Goal: Information Seeking & Learning: Check status

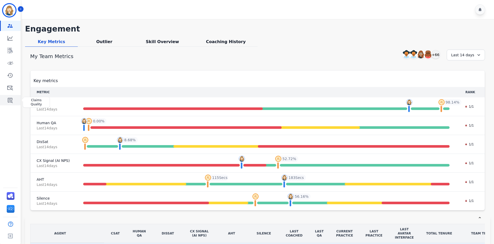
click at [8, 99] on icon "Sidebar" at bounding box center [10, 100] width 5 height 5
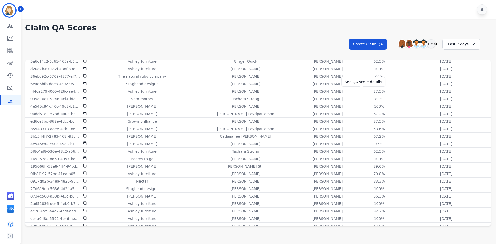
scroll to position [307, 0]
click at [455, 45] on div "Last 7 days" at bounding box center [461, 44] width 38 height 11
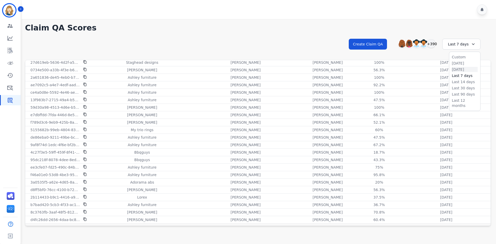
click at [457, 71] on li "[DATE]" at bounding box center [465, 69] width 26 height 5
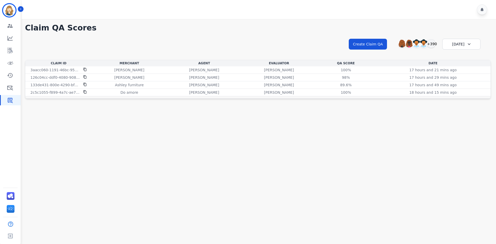
click at [454, 42] on div "[DATE]" at bounding box center [461, 44] width 38 height 11
click at [462, 96] on li "Last 90 days" at bounding box center [465, 94] width 26 height 5
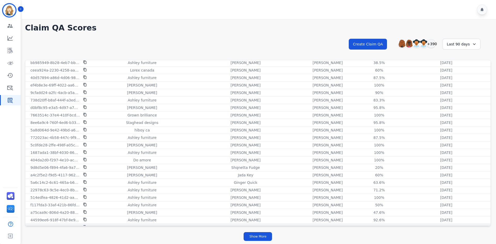
scroll to position [592, 0]
click at [462, 44] on div "Last 90 days" at bounding box center [461, 44] width 38 height 11
click at [461, 100] on li "Last 12 months" at bounding box center [465, 103] width 26 height 10
click at [466, 41] on div "Last 12 months" at bounding box center [461, 44] width 40 height 11
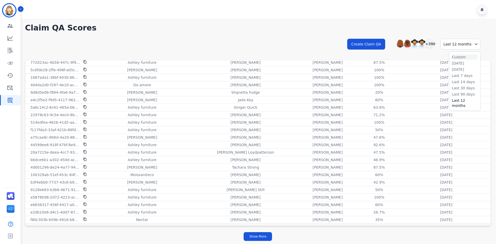
click at [468, 58] on li "Custom" at bounding box center [465, 57] width 26 height 5
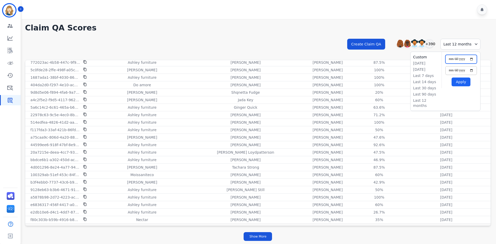
click at [472, 59] on input "**********" at bounding box center [461, 59] width 32 height 9
type input "**********"
click at [472, 70] on input "**********" at bounding box center [461, 70] width 32 height 9
type input "**********"
click at [463, 84] on button "Apply" at bounding box center [461, 82] width 19 height 9
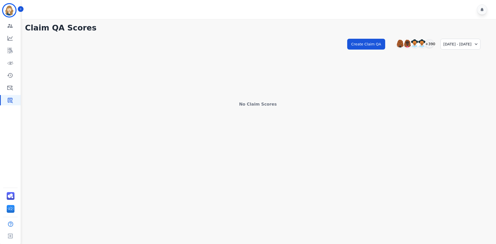
click at [228, 241] on main "**********" at bounding box center [258, 141] width 476 height 244
click at [445, 49] on div "[DATE] - [DATE]" at bounding box center [461, 44] width 40 height 11
click at [429, 94] on li "Last 90 days" at bounding box center [426, 94] width 26 height 5
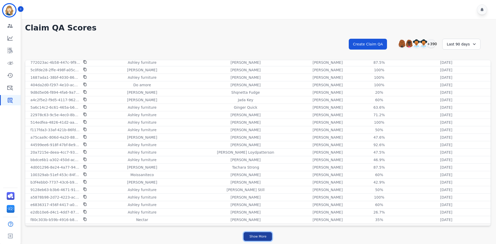
drag, startPoint x: 255, startPoint y: 236, endPoint x: 258, endPoint y: 230, distance: 6.6
click at [255, 236] on button "Show More" at bounding box center [258, 236] width 28 height 9
click at [265, 237] on button "Show More" at bounding box center [258, 236] width 28 height 9
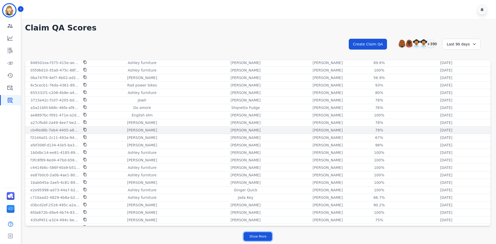
scroll to position [2013, 0]
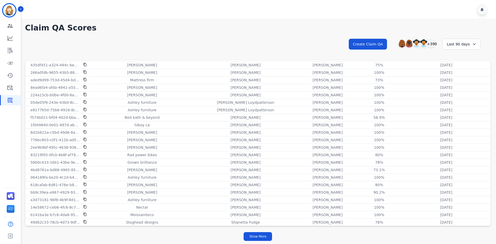
click at [249, 243] on div "Show More" at bounding box center [258, 236] width 466 height 15
click at [252, 240] on button "Show More" at bounding box center [258, 236] width 28 height 9
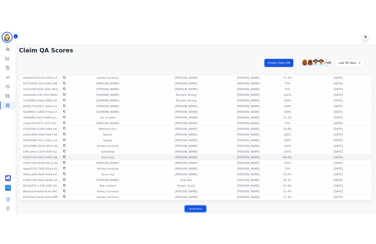
scroll to position [2452, 0]
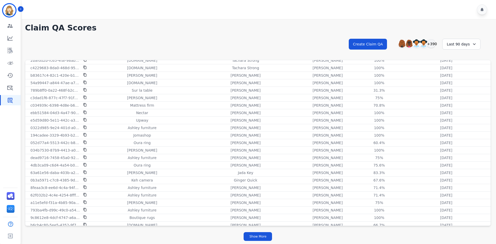
click at [300, 28] on h1 "Claim QA Scores" at bounding box center [258, 27] width 466 height 9
click at [12, 51] on icon "Sidebar" at bounding box center [9, 51] width 5 height 6
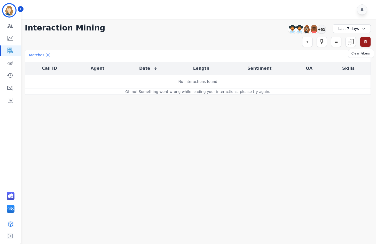
click at [367, 42] on icon "button" at bounding box center [366, 42] width 4 height 4
click at [19, 9] on icon "Sidebar" at bounding box center [21, 9] width 4 height 4
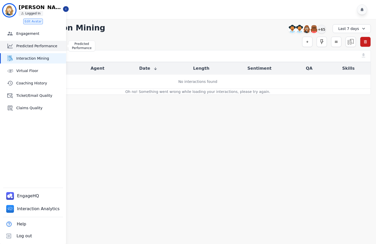
click at [19, 47] on span "Predicted Performance" at bounding box center [40, 45] width 48 height 5
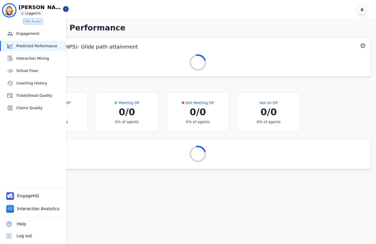
click at [19, 53] on div "Engagement Engagement Predicted Performance Predicted Performance Interaction M…" at bounding box center [33, 70] width 66 height 85
click at [19, 57] on span "Interaction Mining" at bounding box center [40, 58] width 48 height 5
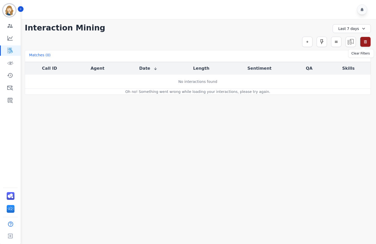
click at [365, 40] on icon "button" at bounding box center [365, 41] width 3 height 3
